Goal: Information Seeking & Learning: Learn about a topic

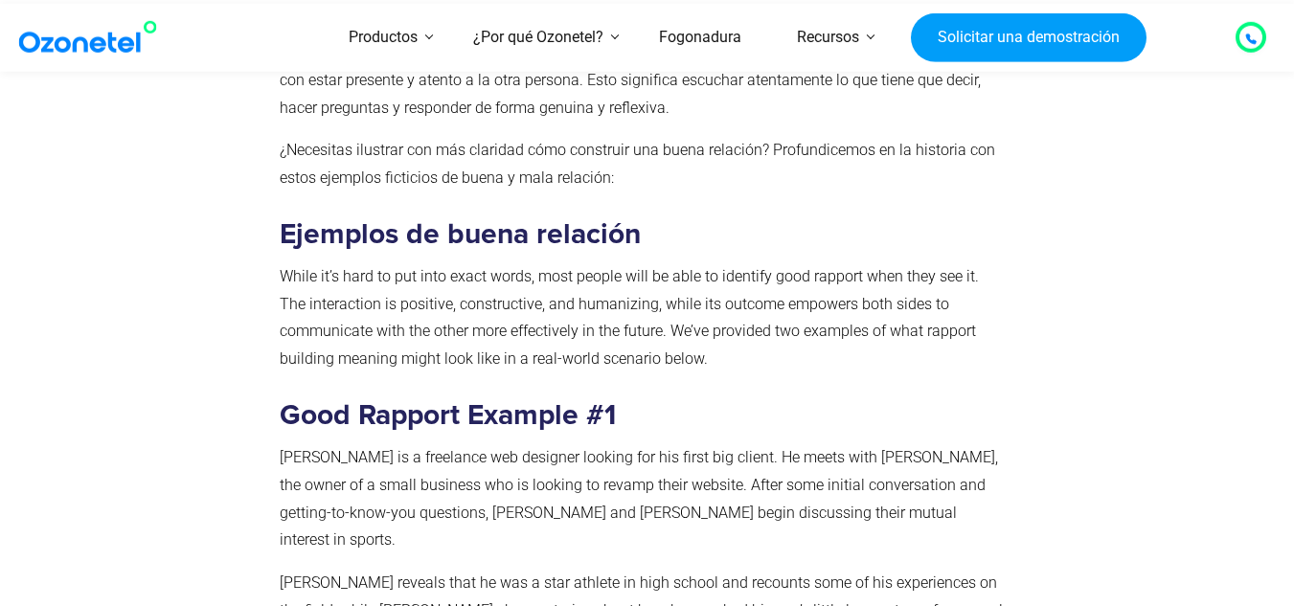
scroll to position [1727, 0]
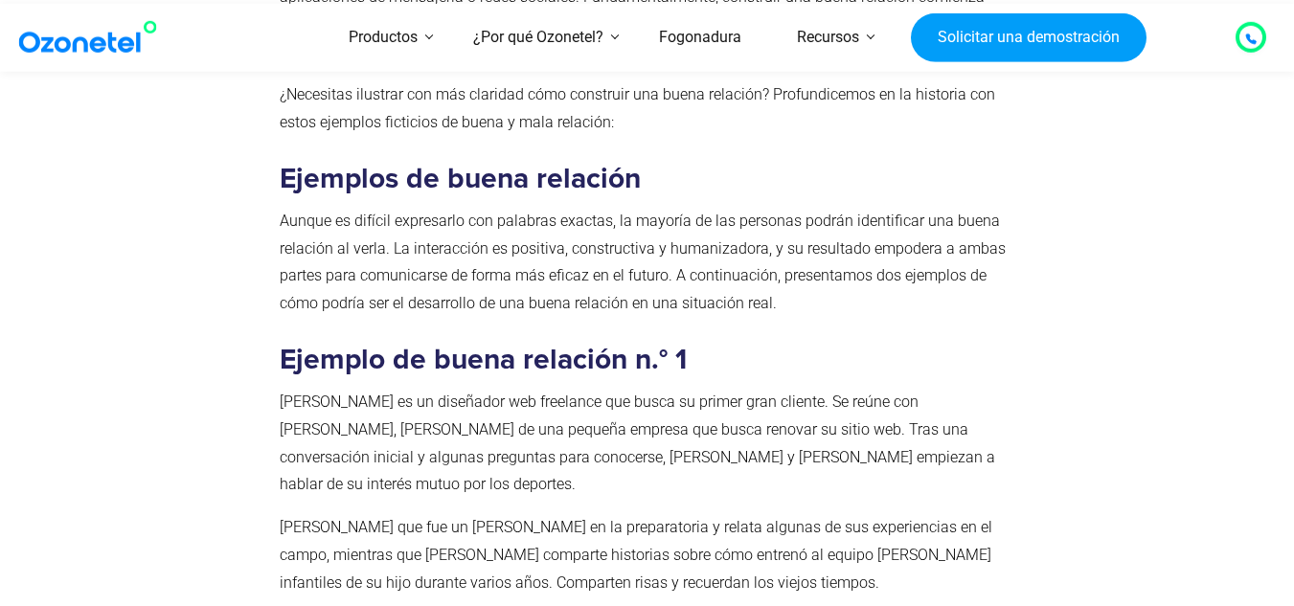
drag, startPoint x: 703, startPoint y: 187, endPoint x: 708, endPoint y: 148, distance: 38.6
click at [708, 161] on h3 "Ejemplos de buena relación" at bounding box center [643, 179] width 727 height 37
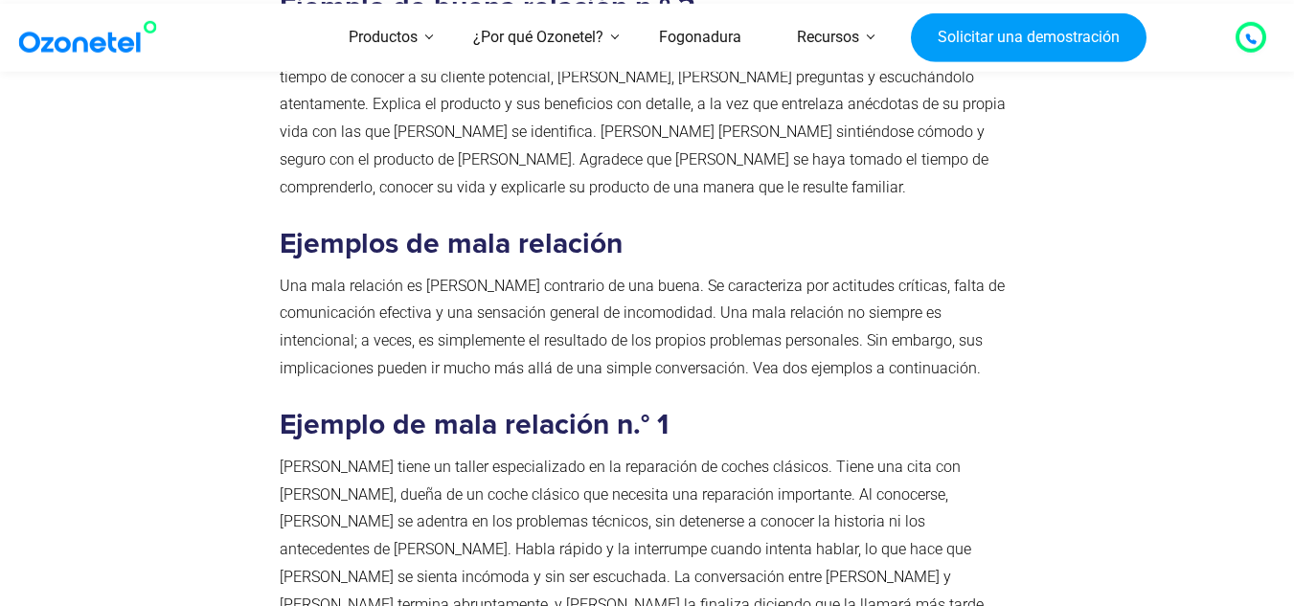
scroll to position [2485, 0]
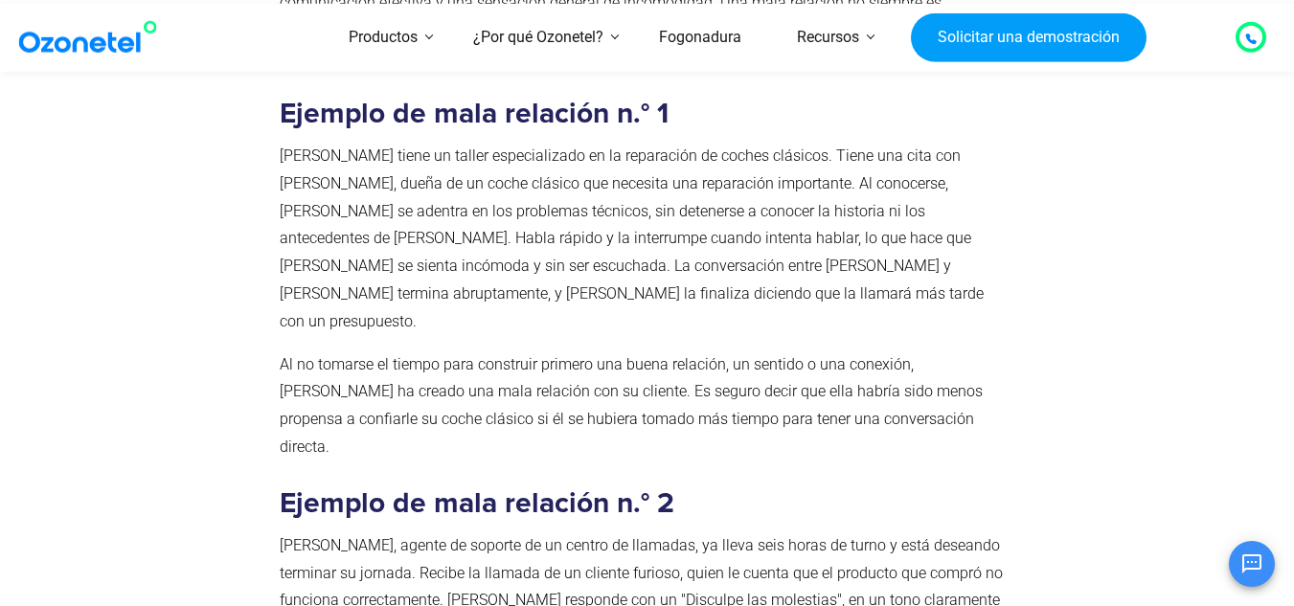
scroll to position [2717, 0]
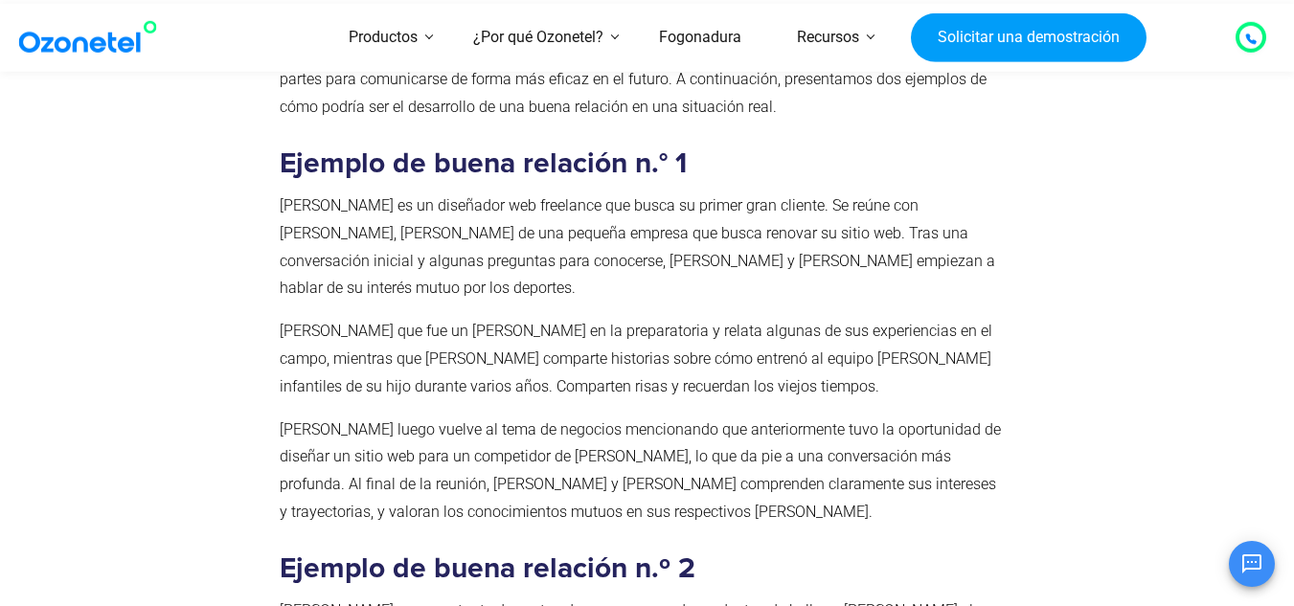
scroll to position [1922, 0]
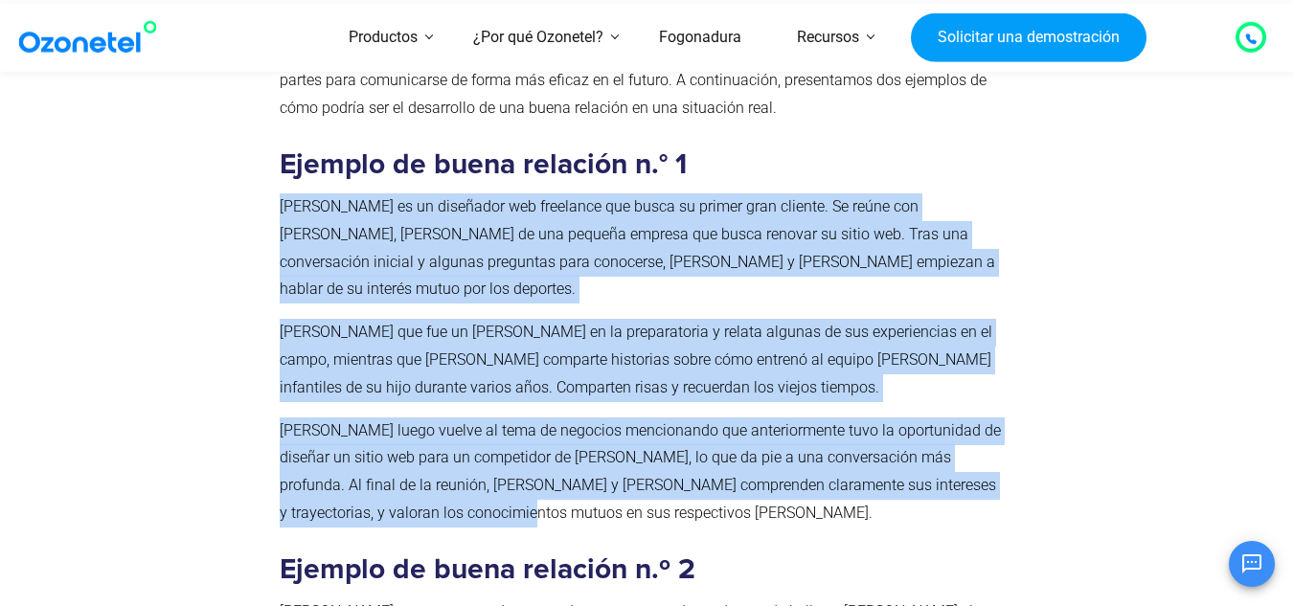
drag, startPoint x: 283, startPoint y: 179, endPoint x: 433, endPoint y: 463, distance: 320.9
copy div "John es un diseñador web freelance que busca su primer gran cliente. Se reúne c…"
